Goal: Find contact information: Find contact information

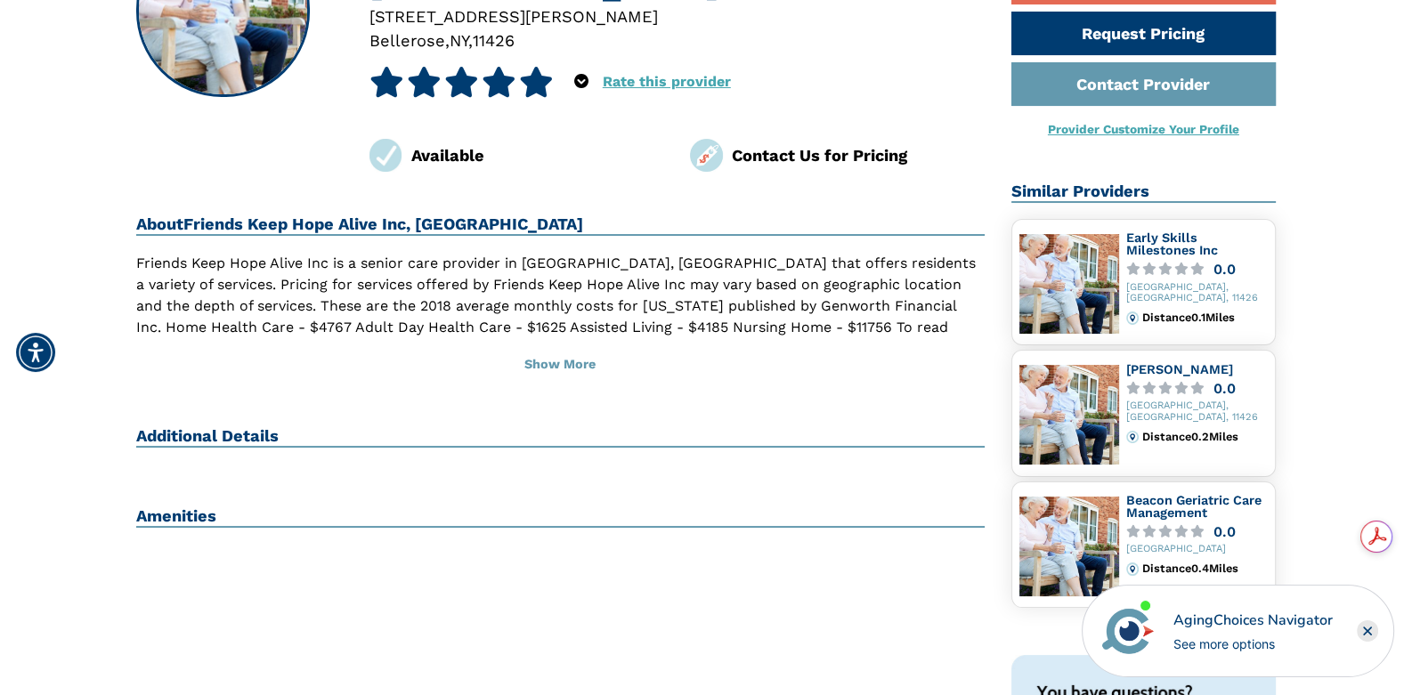
click at [223, 431] on h2 "Additional Details" at bounding box center [560, 436] width 848 height 21
click at [260, 434] on h2 "Additional Details" at bounding box center [560, 436] width 848 height 21
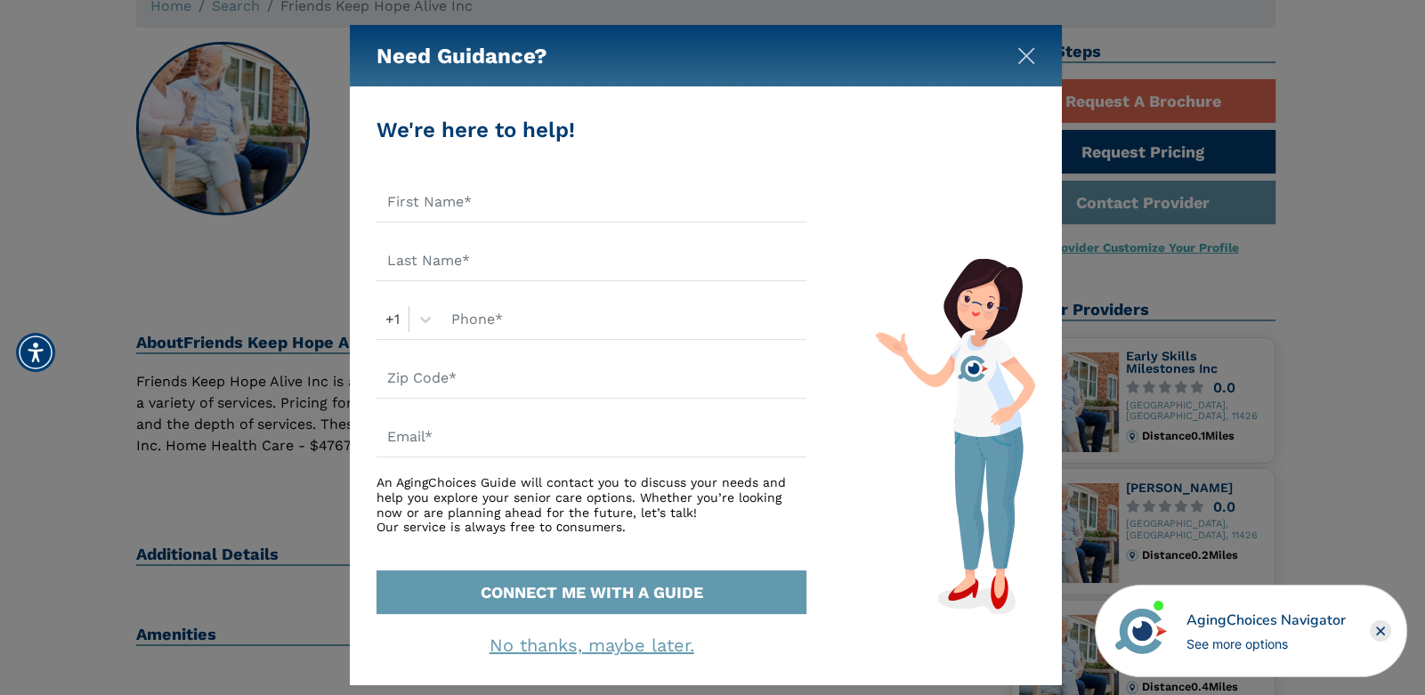
click at [1024, 45] on button "Close" at bounding box center [1027, 53] width 18 height 18
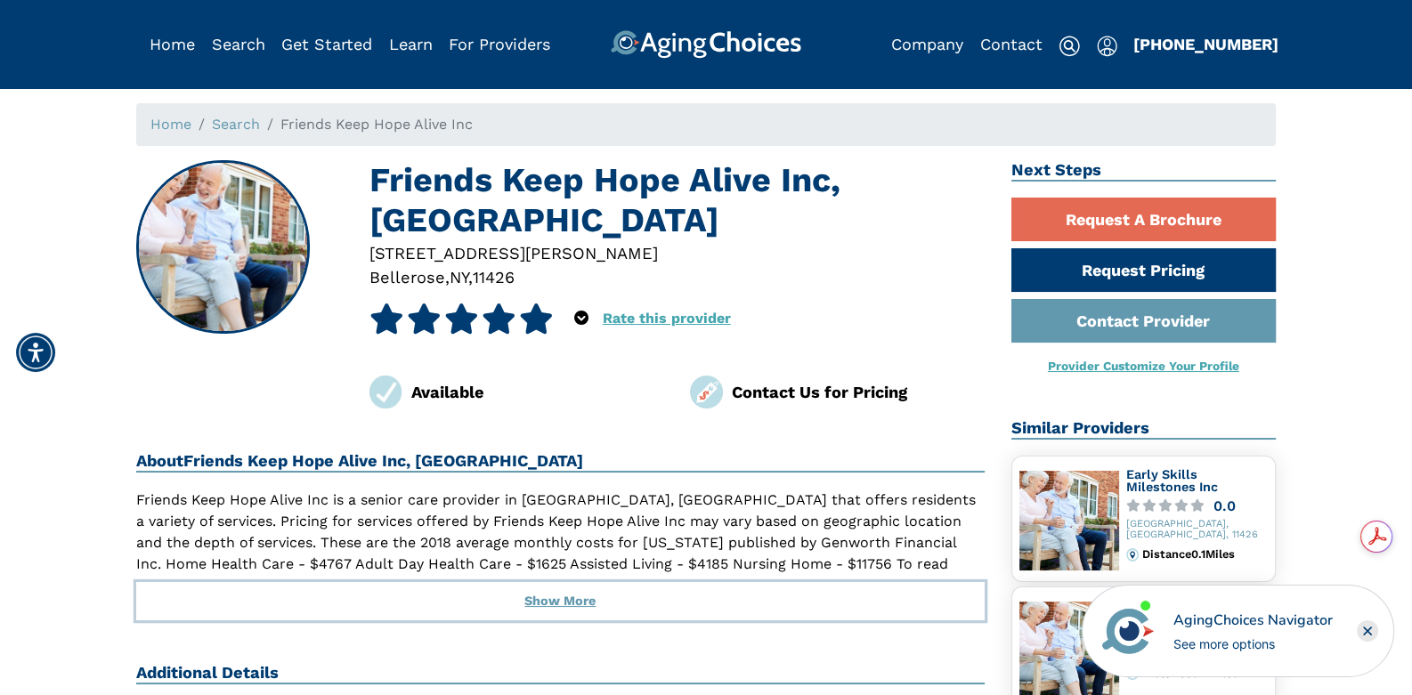
click at [579, 604] on button "Show More" at bounding box center [560, 601] width 848 height 39
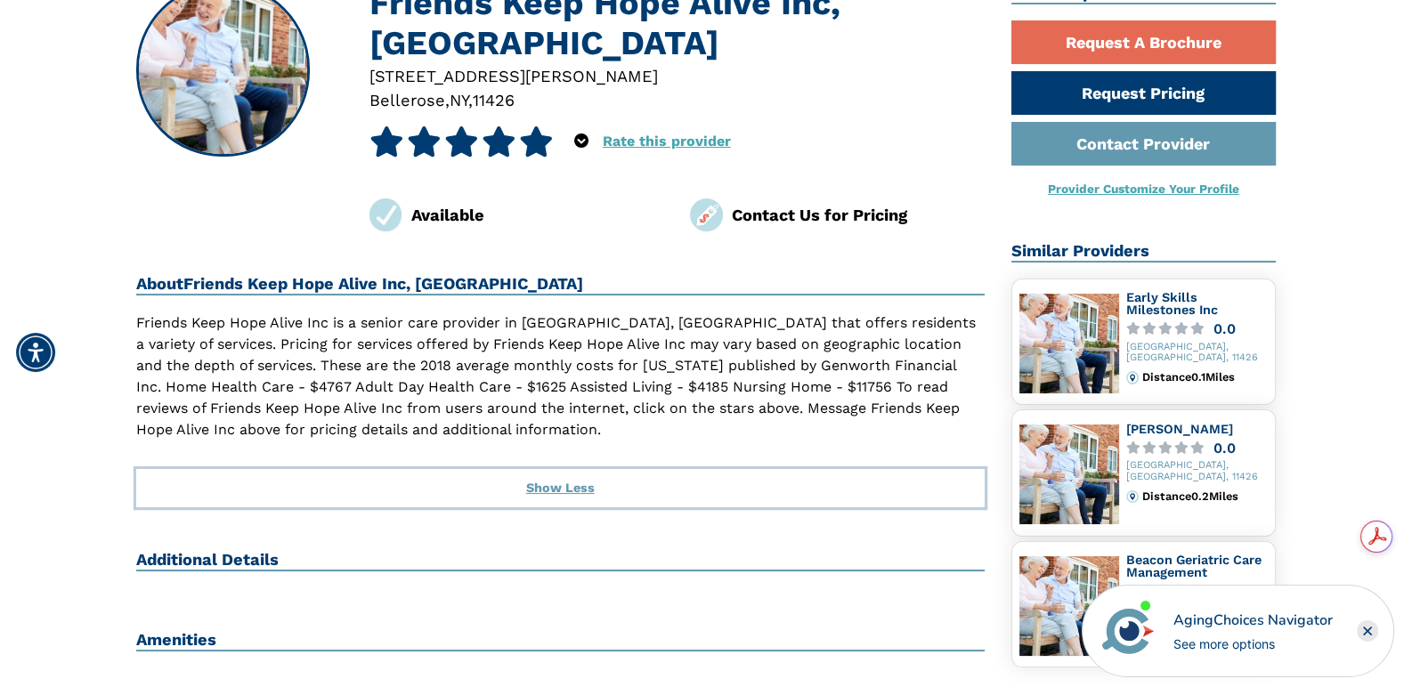
scroll to position [207, 0]
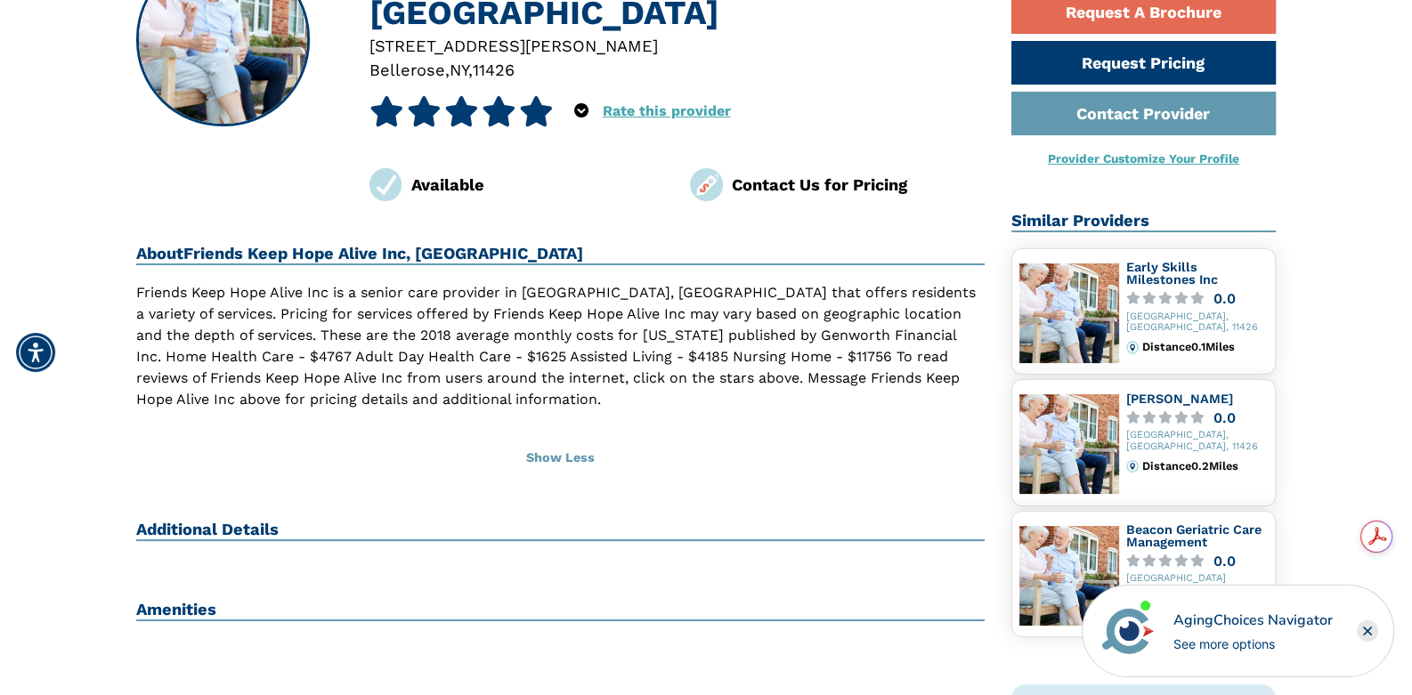
click at [266, 525] on h2 "Additional Details" at bounding box center [560, 530] width 848 height 21
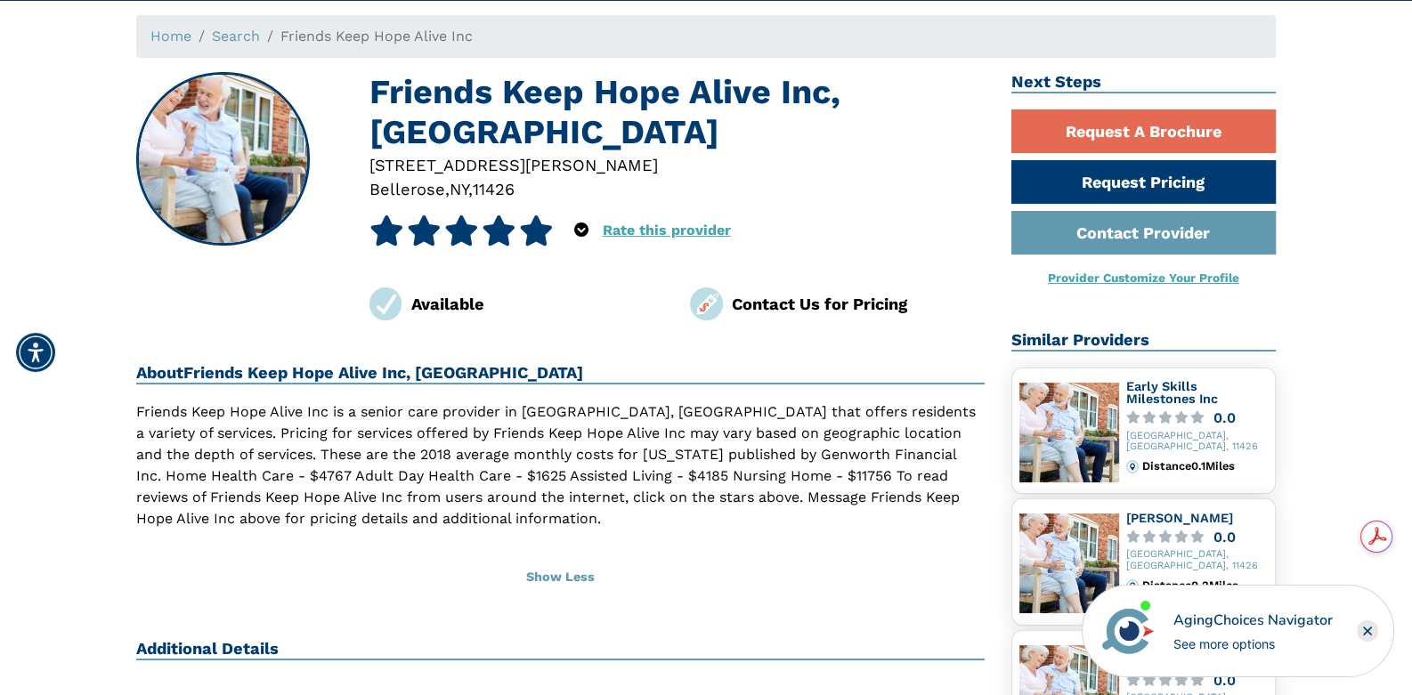
scroll to position [0, 0]
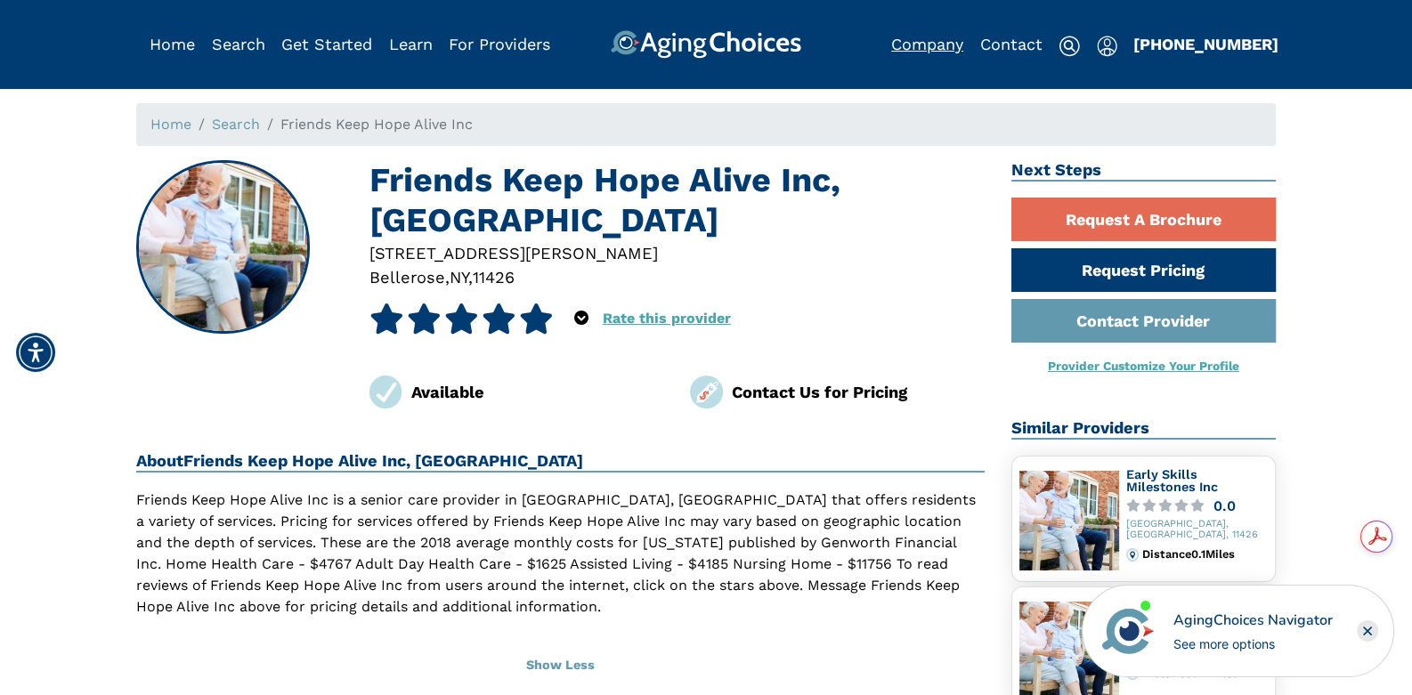
click at [926, 43] on link "Company" at bounding box center [927, 44] width 72 height 19
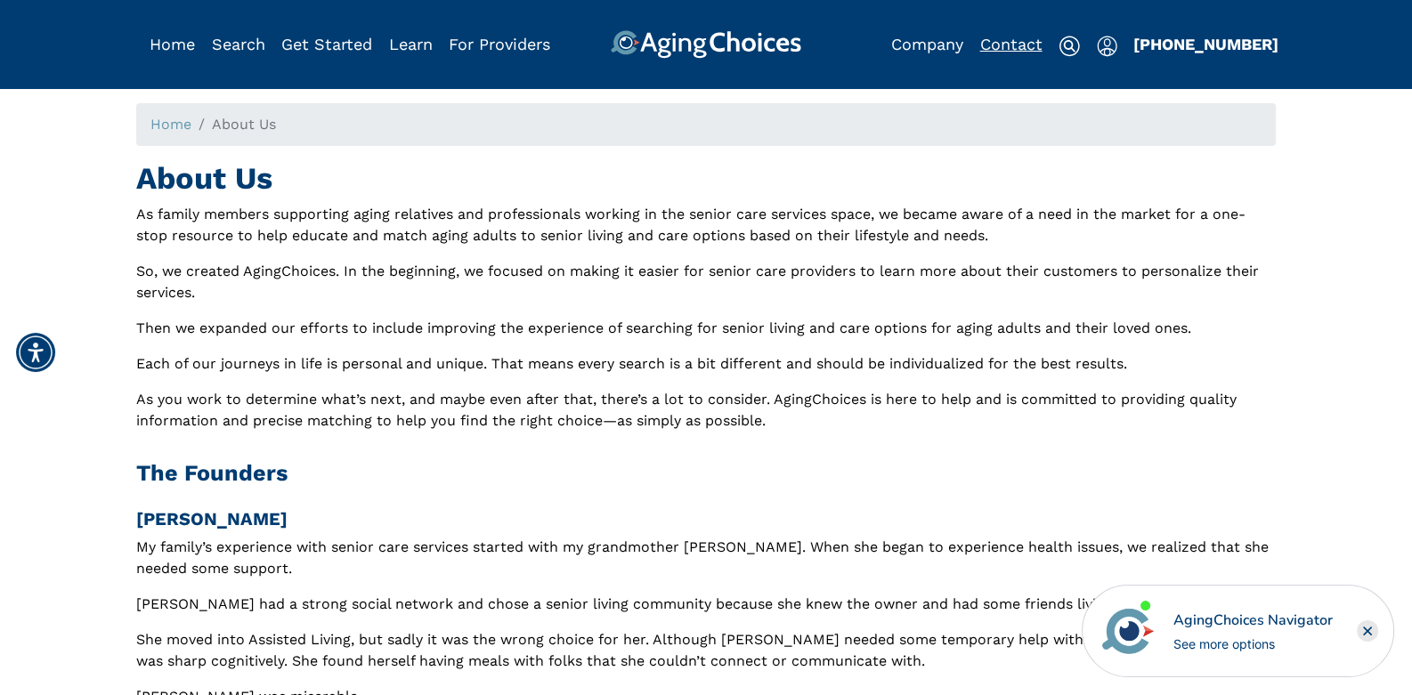
click at [1006, 35] on link "Contact" at bounding box center [1011, 44] width 62 height 19
